Goal: Information Seeking & Learning: Learn about a topic

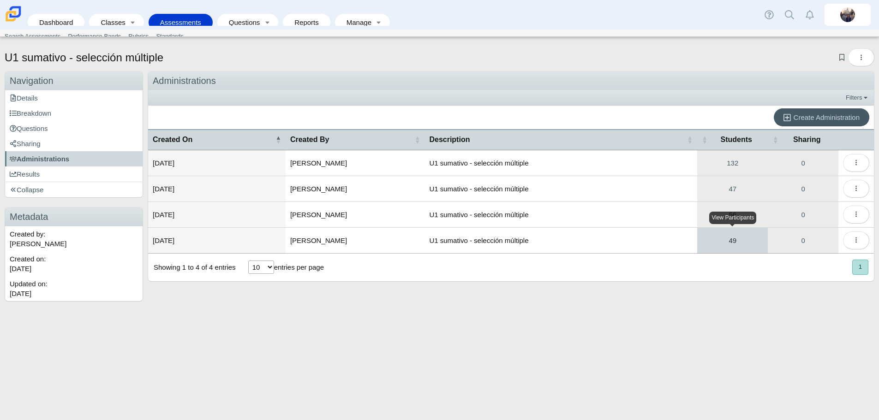
drag, startPoint x: 0, startPoint y: 0, endPoint x: 733, endPoint y: 239, distance: 771.2
click at [733, 239] on link "49" at bounding box center [732, 240] width 71 height 25
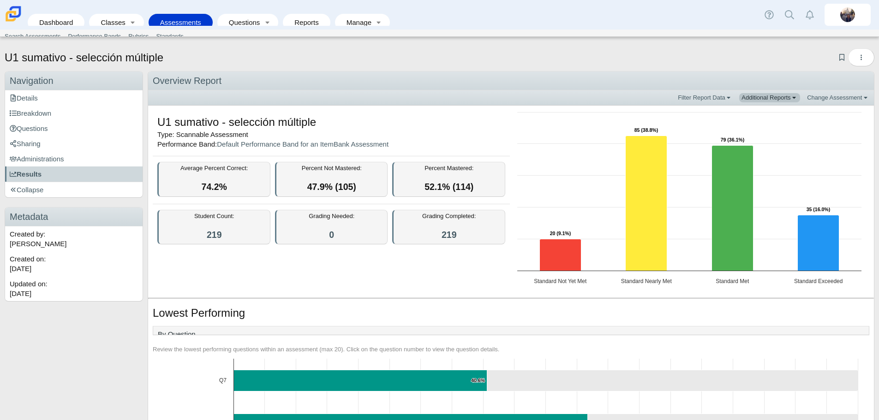
click at [760, 96] on link "Additional Reports" at bounding box center [769, 97] width 61 height 9
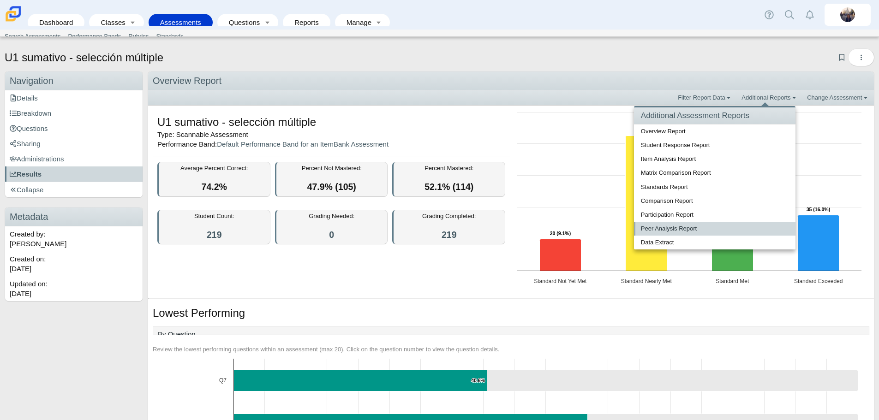
click at [645, 234] on link "Peer Analysis Report" at bounding box center [714, 229] width 161 height 14
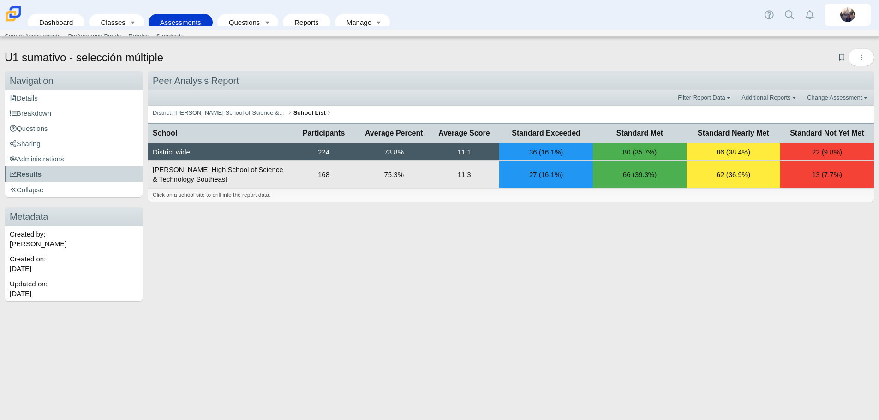
click at [390, 172] on td "75.3%" at bounding box center [394, 174] width 70 height 27
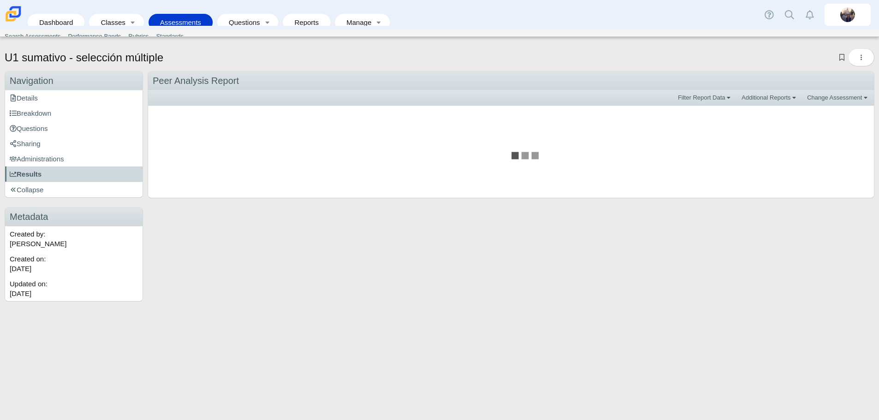
drag, startPoint x: 59, startPoint y: 154, endPoint x: 208, endPoint y: 67, distance: 172.9
click at [59, 154] on link "Administrations" at bounding box center [73, 158] width 137 height 15
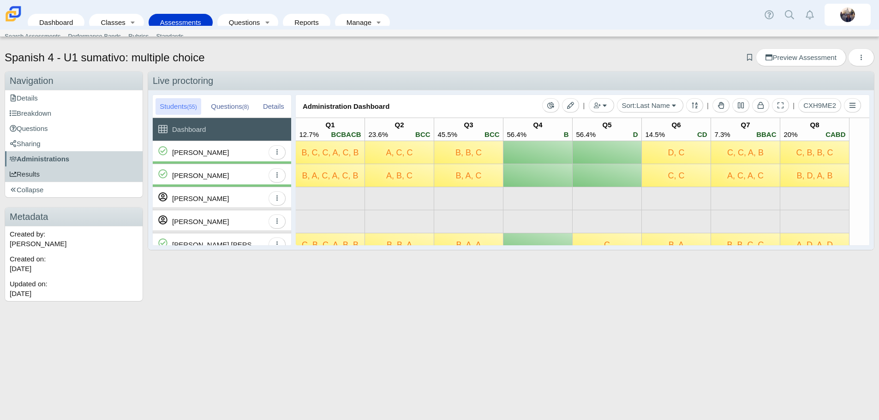
click at [46, 172] on link "Results" at bounding box center [73, 173] width 137 height 15
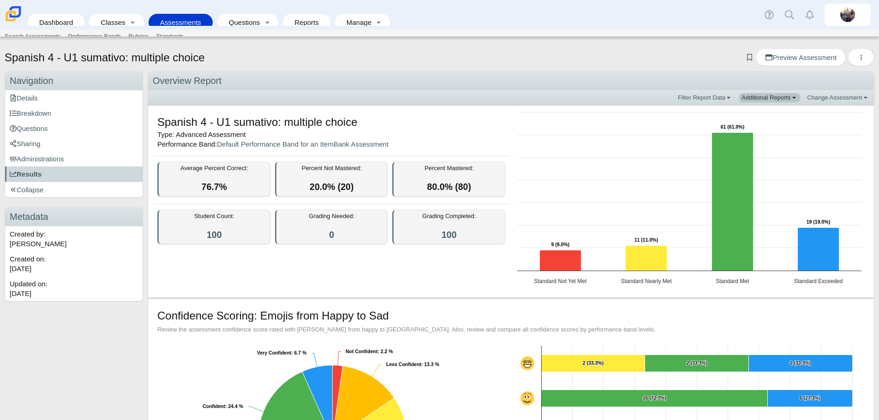
click at [764, 97] on link "Additional Reports" at bounding box center [769, 97] width 61 height 9
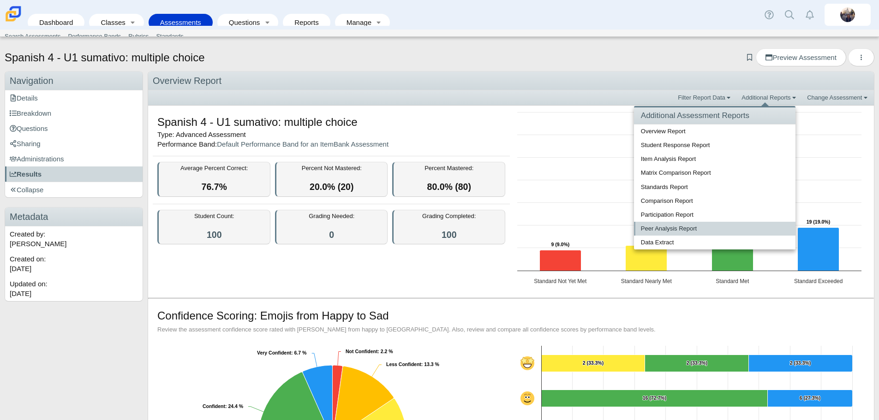
click at [676, 231] on link "Peer Analysis Report" at bounding box center [714, 229] width 161 height 14
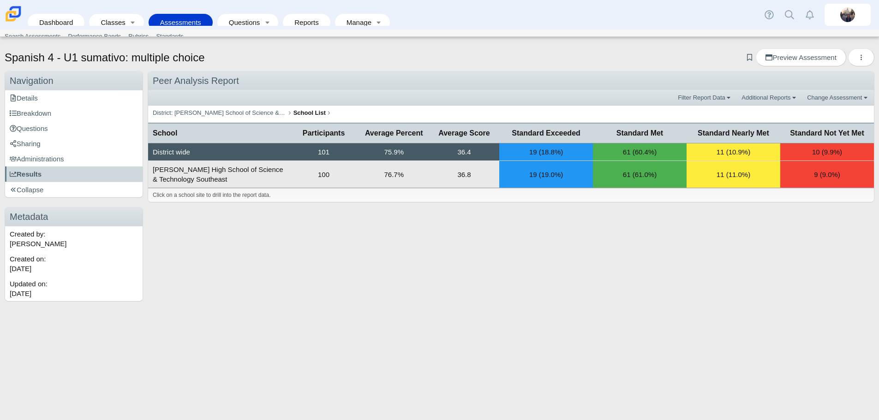
click at [317, 173] on td "100" at bounding box center [323, 174] width 70 height 27
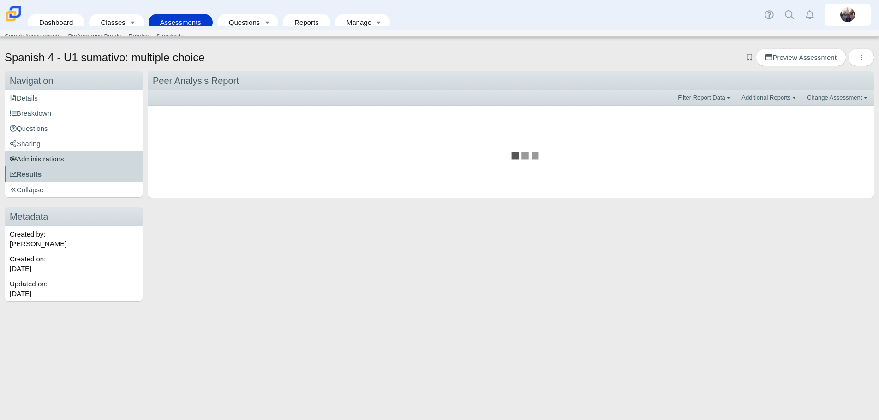
click at [49, 160] on span "Administrations" at bounding box center [37, 159] width 54 height 8
